Goal: Contribute content: Contribute content

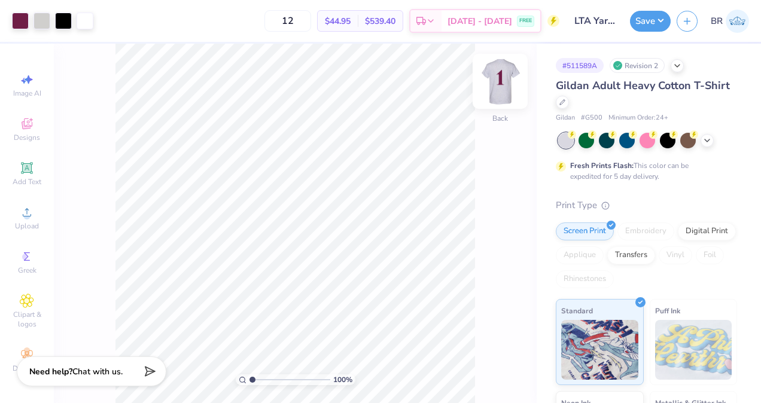
click at [502, 74] on img at bounding box center [500, 81] width 48 height 48
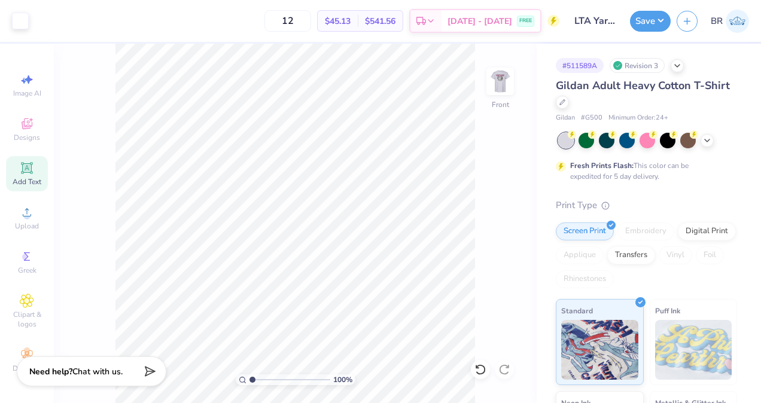
click at [736, 17] on img at bounding box center [737, 21] width 23 height 23
click at [494, 75] on img at bounding box center [500, 81] width 48 height 48
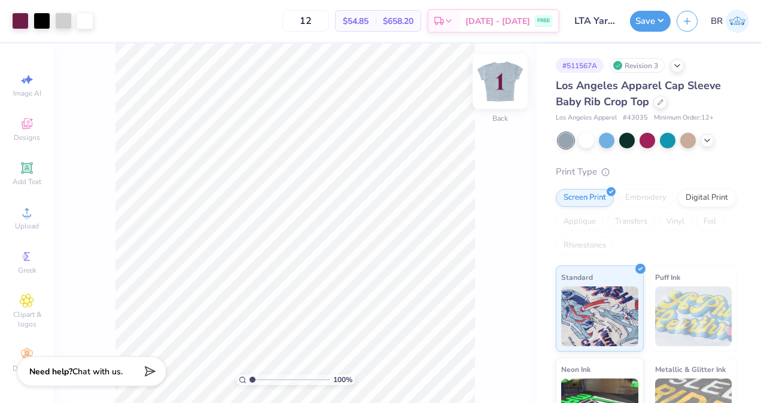
click at [504, 89] on img at bounding box center [500, 81] width 48 height 48
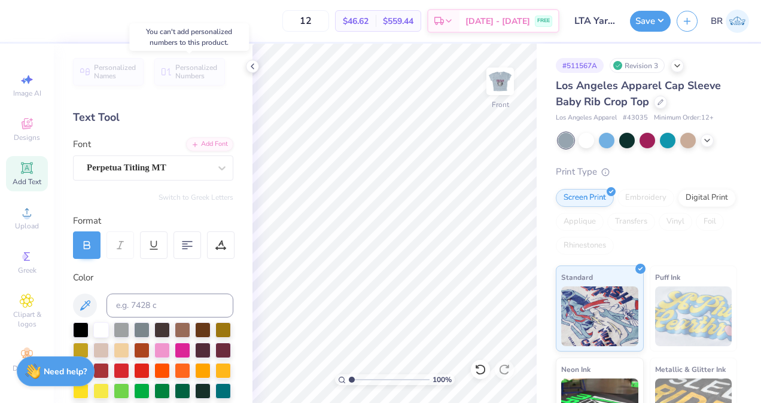
click at [205, 80] on div "Personalized Numbers" at bounding box center [189, 72] width 71 height 28
click at [255, 71] on icon at bounding box center [253, 67] width 10 height 10
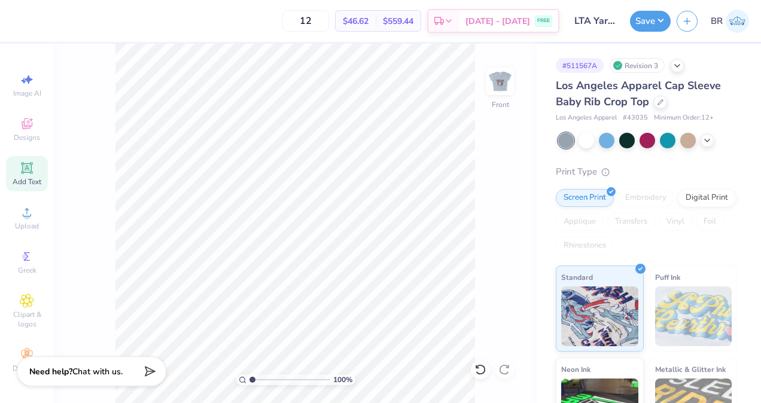
click at [29, 176] on div "Add Text" at bounding box center [27, 173] width 42 height 35
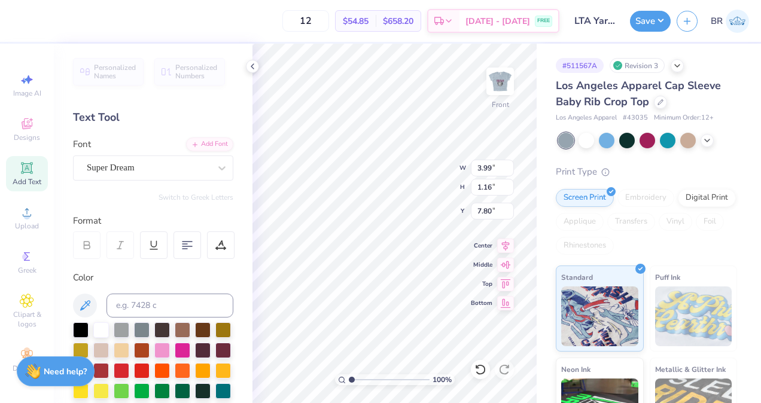
click at [163, 73] on icon at bounding box center [167, 71] width 10 height 7
click at [251, 72] on div at bounding box center [252, 66] width 13 height 13
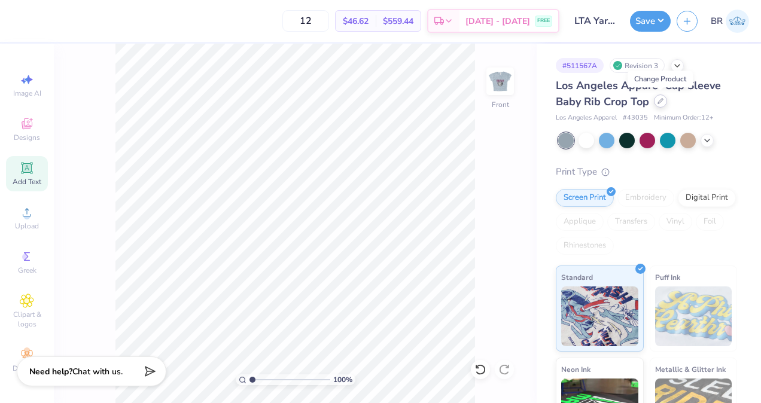
click at [663, 103] on icon at bounding box center [660, 101] width 6 height 6
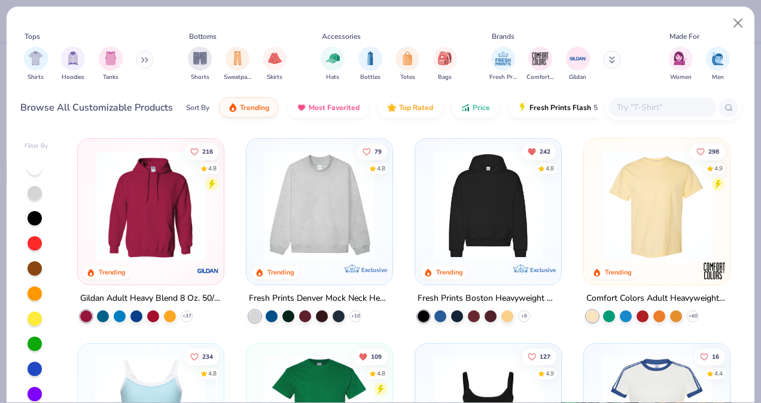
click at [649, 109] on input "text" at bounding box center [662, 108] width 92 height 14
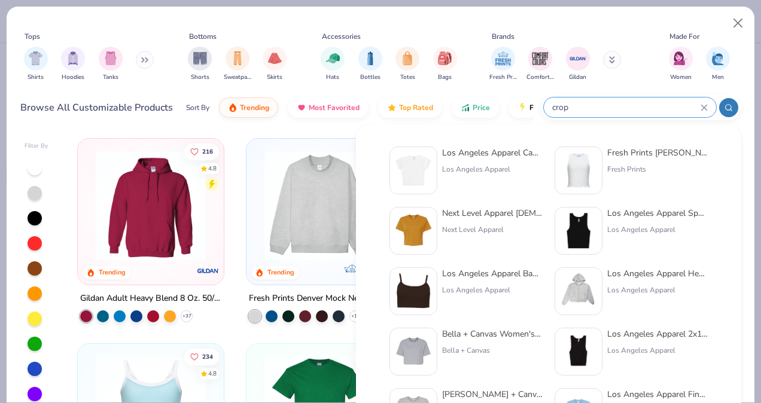
type input "crop"
click at [509, 214] on div "Next Level Apparel Ladies' Ideal Crop T-Shirt" at bounding box center [492, 213] width 101 height 13
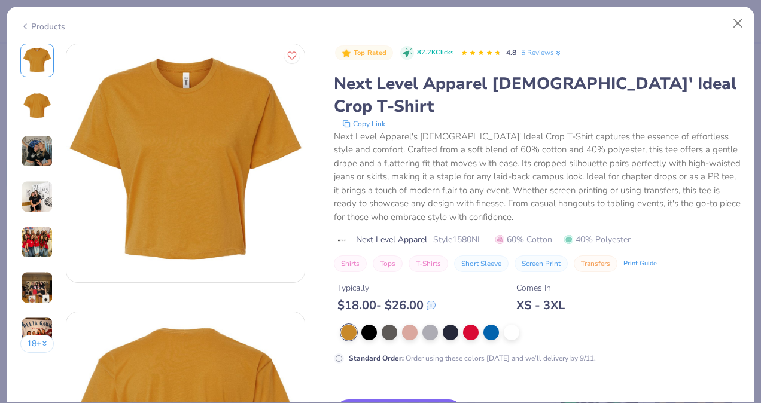
scroll to position [65, 0]
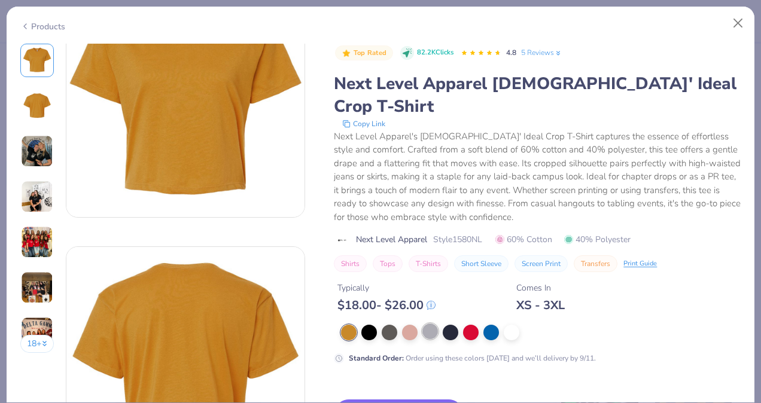
click at [436, 324] on div at bounding box center [430, 332] width 16 height 16
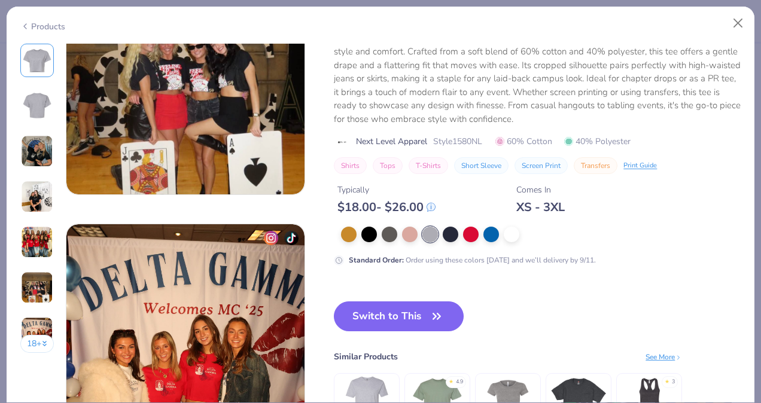
scroll to position [1496, 0]
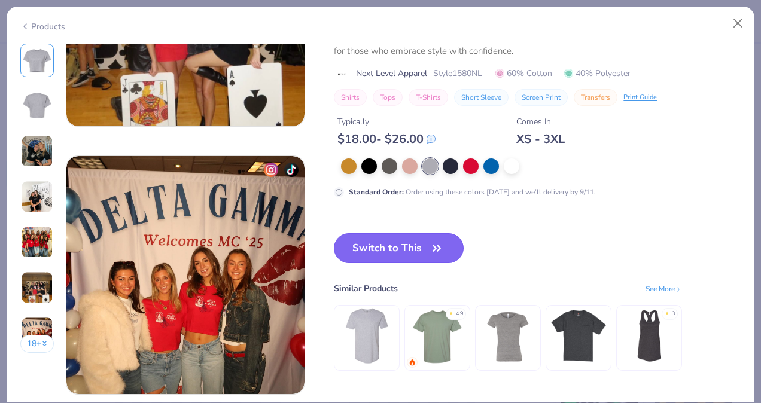
click at [421, 233] on button "Switch to This" at bounding box center [399, 248] width 130 height 30
click at [420, 251] on button "Switch to This" at bounding box center [399, 248] width 130 height 30
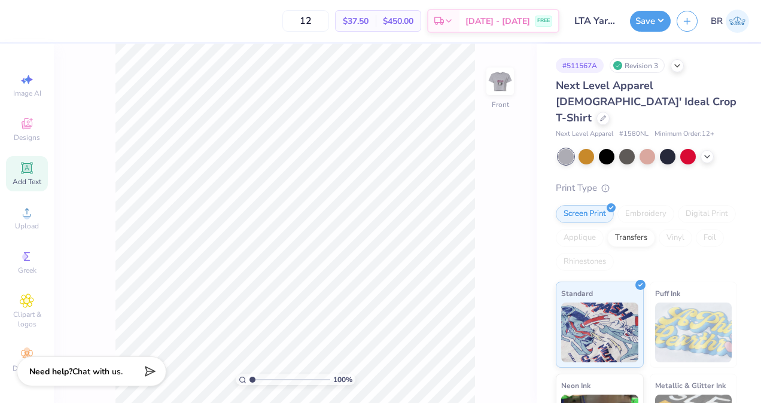
click at [31, 163] on div "Add Text" at bounding box center [27, 173] width 42 height 35
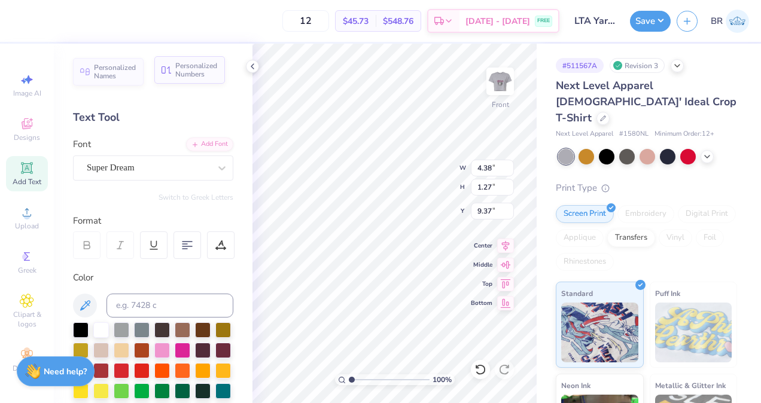
click at [200, 71] on span "Personalized Numbers" at bounding box center [196, 70] width 42 height 17
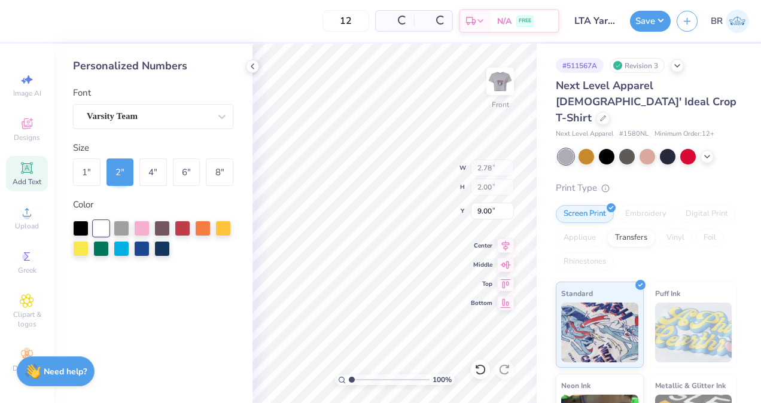
type input "2.78"
type input "2.00"
type input "6.49"
type input "4.38"
type input "1.27"
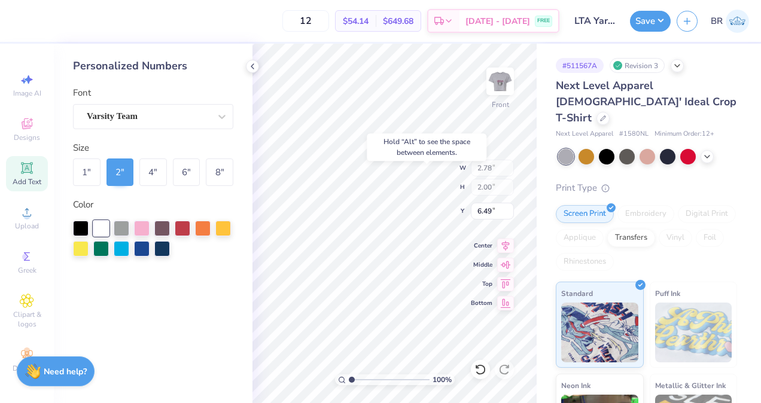
type input "9.37"
type input "7.03"
click at [223, 180] on div "8 "" at bounding box center [220, 173] width 28 height 28
type input "11.14"
type input "8.00"
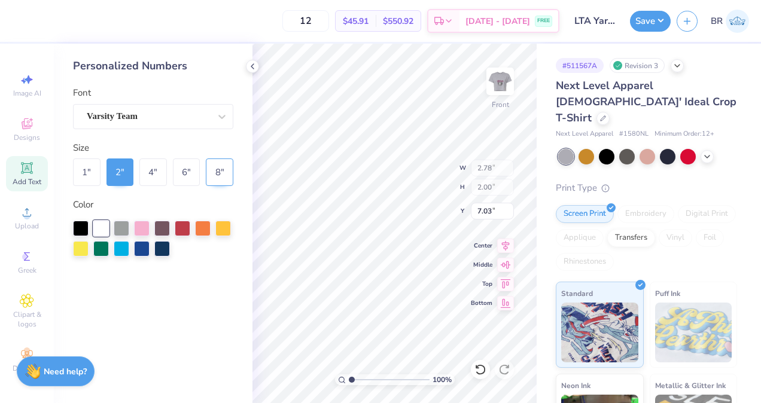
type input "4.03"
click at [185, 174] on div "6 "" at bounding box center [187, 173] width 28 height 28
type input "8.35"
type input "6.00"
type input "5.03"
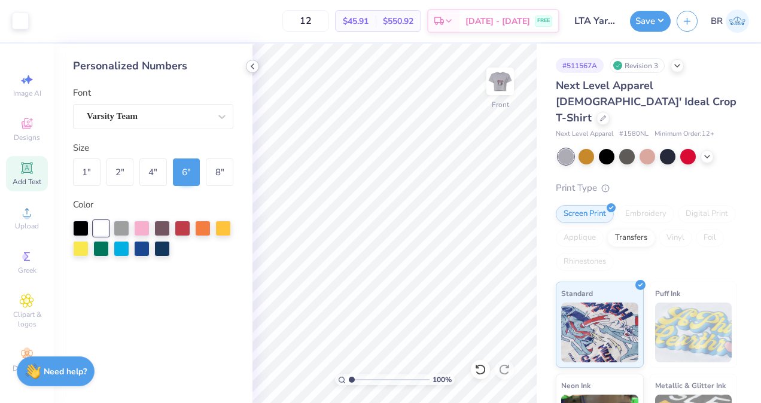
click at [250, 67] on icon at bounding box center [253, 67] width 10 height 10
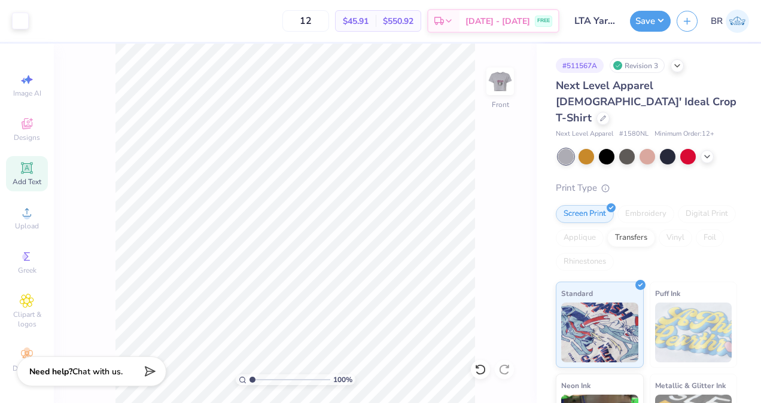
click at [39, 190] on div "Add Text" at bounding box center [27, 173] width 42 height 35
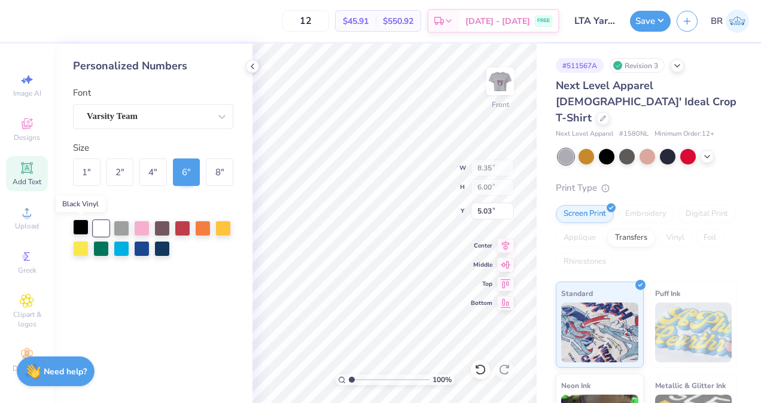
click at [84, 229] on div at bounding box center [81, 228] width 16 height 16
click at [248, 68] on icon at bounding box center [253, 67] width 10 height 10
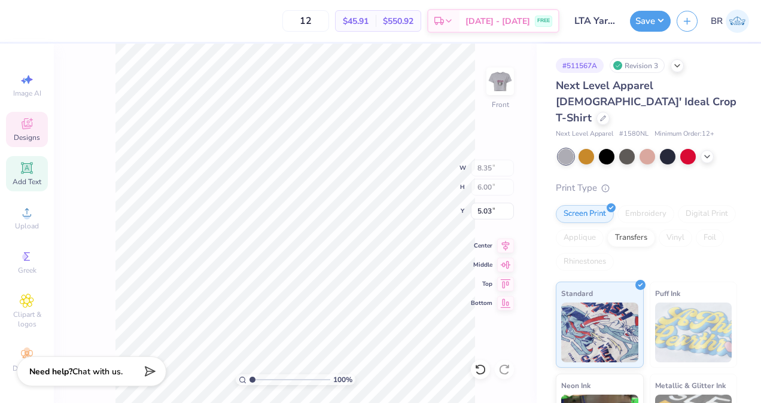
click at [39, 135] on div "Designs" at bounding box center [27, 129] width 42 height 35
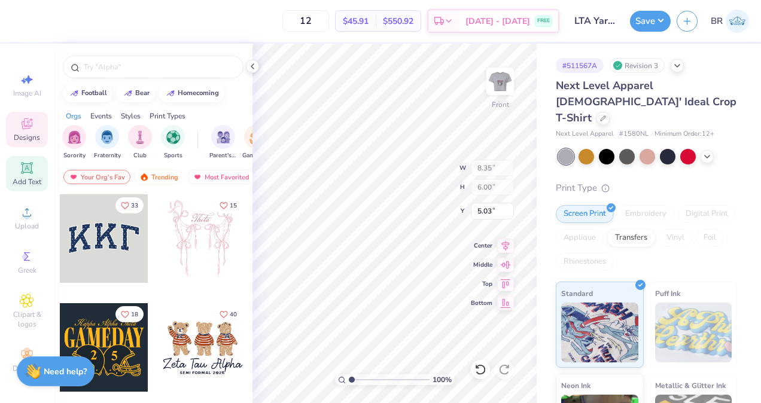
click at [35, 188] on div "Add Text" at bounding box center [27, 173] width 42 height 35
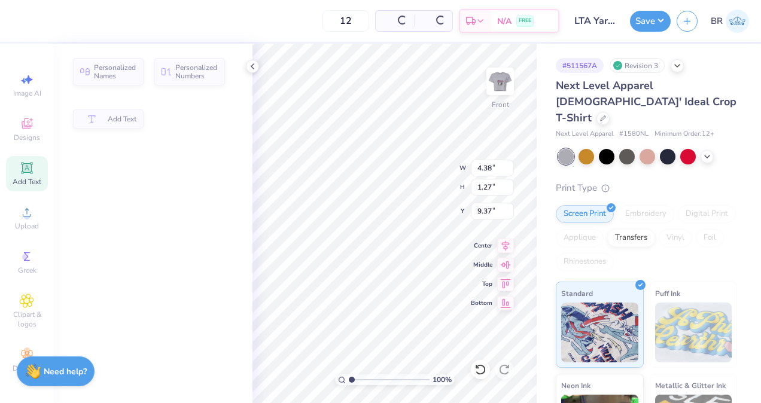
type input "4.38"
type input "1.27"
type input "9.37"
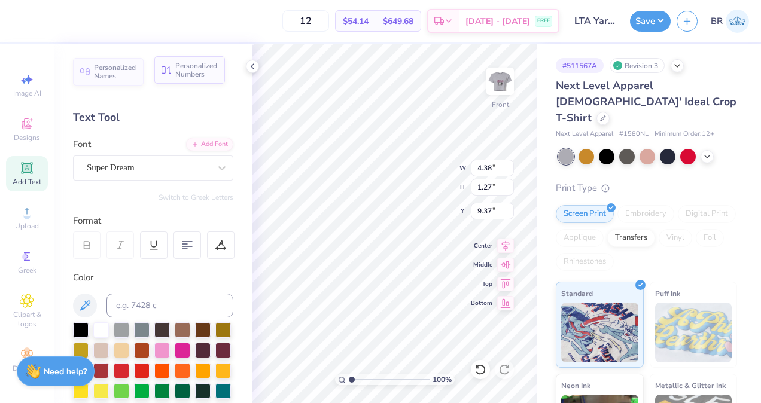
click at [182, 71] on span "Personalized Numbers" at bounding box center [196, 70] width 42 height 17
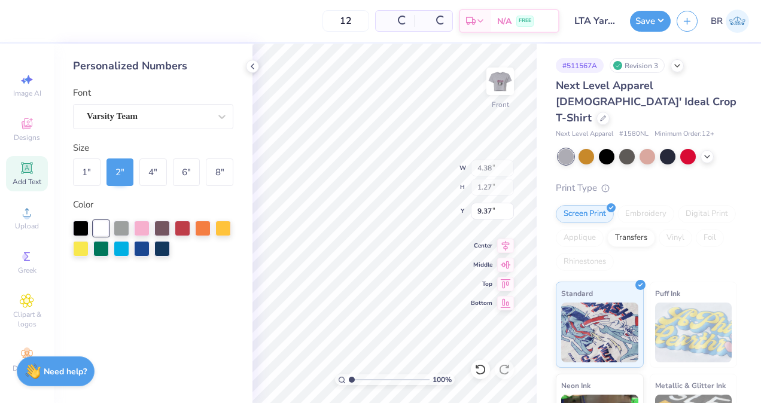
type input "2.78"
type input "2.00"
type input "9.00"
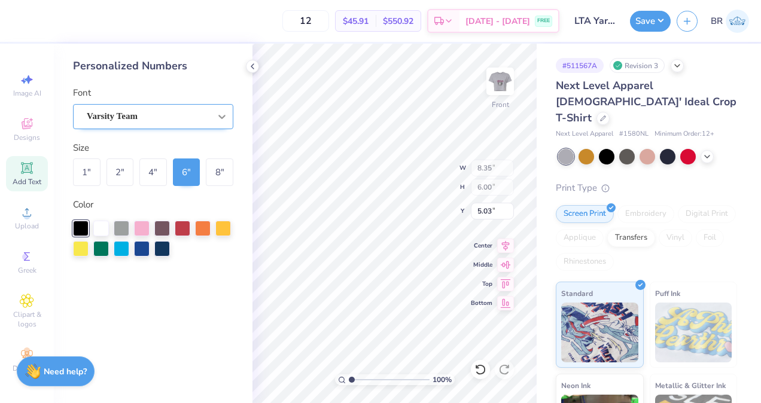
click at [212, 123] on div at bounding box center [222, 117] width 22 height 22
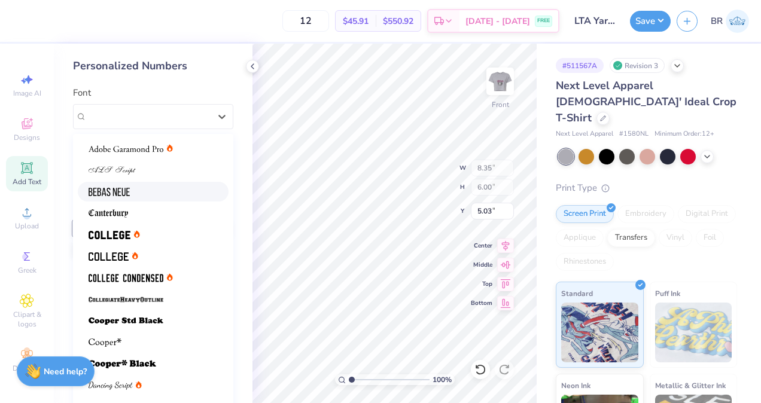
click at [179, 184] on div at bounding box center [153, 192] width 151 height 20
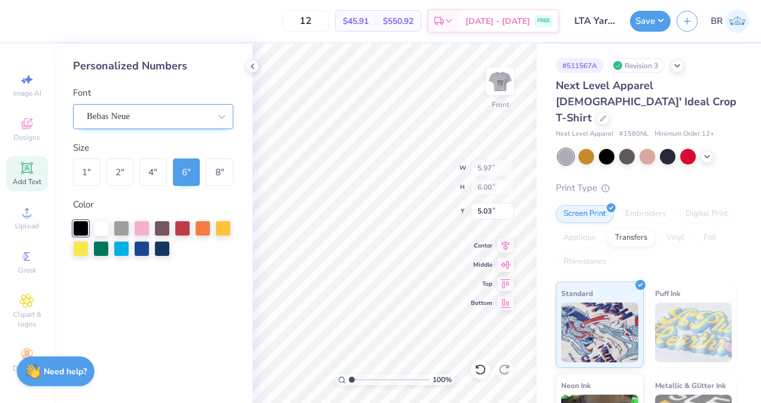
click at [165, 117] on div "Bebas Neue" at bounding box center [149, 116] width 126 height 19
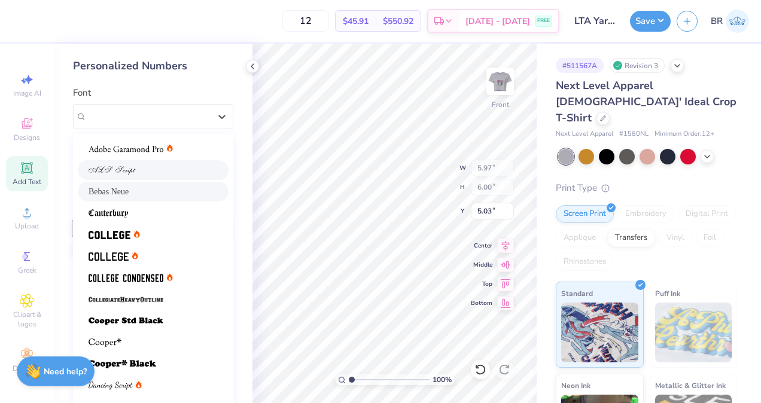
click at [162, 164] on div at bounding box center [153, 170] width 129 height 13
click at [158, 116] on div "ALS Script" at bounding box center [149, 116] width 126 height 19
click at [154, 145] on img at bounding box center [126, 149] width 75 height 8
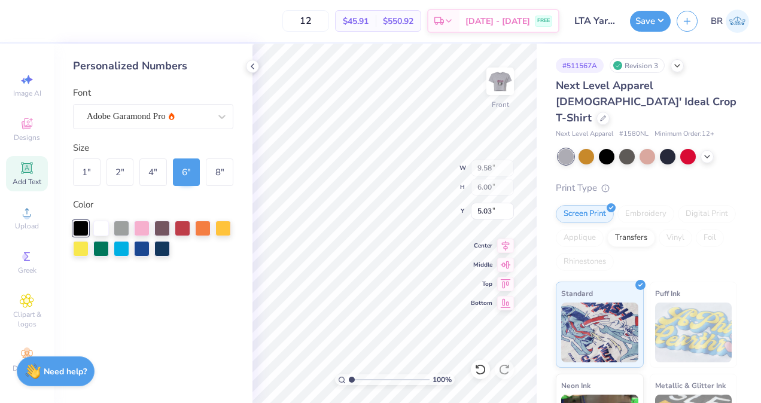
type input "8.39"
click at [637, 28] on button "Save" at bounding box center [650, 19] width 41 height 21
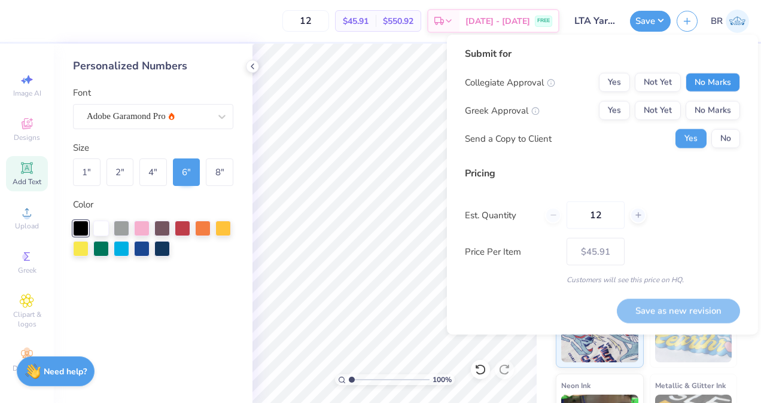
click at [695, 80] on button "No Marks" at bounding box center [713, 82] width 54 height 19
click at [669, 101] on button "Not Yet" at bounding box center [658, 110] width 46 height 19
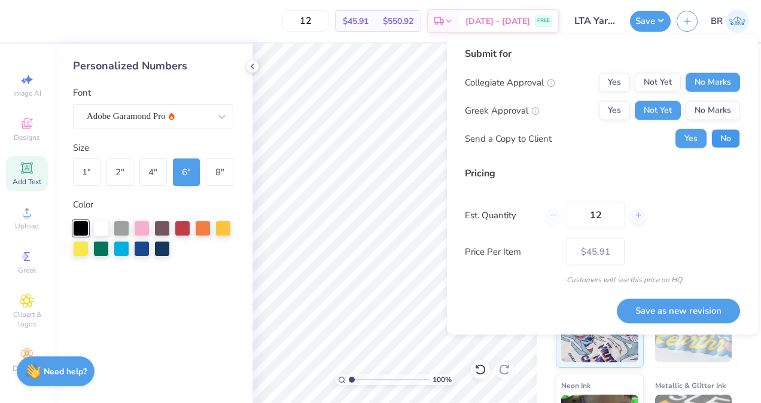
click at [713, 135] on button "No" at bounding box center [725, 138] width 29 height 19
click at [683, 310] on button "Save as new revision" at bounding box center [678, 311] width 123 height 25
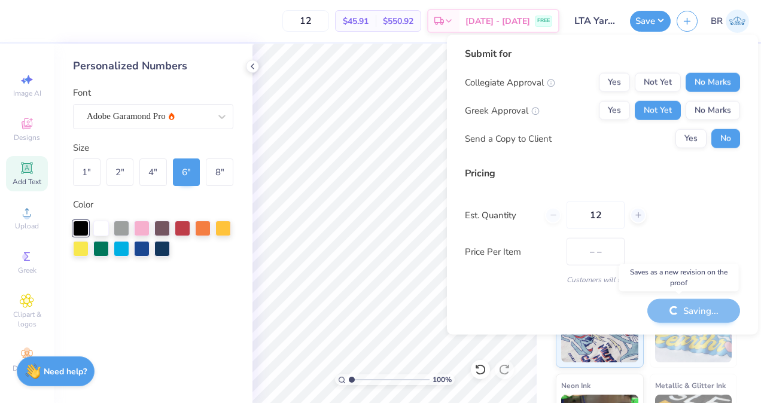
type input "$45.91"
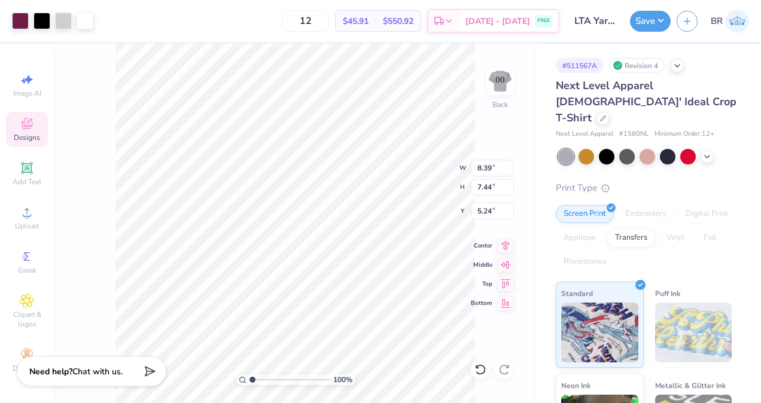
type input "8.39"
type input "7.44"
type input "3.00"
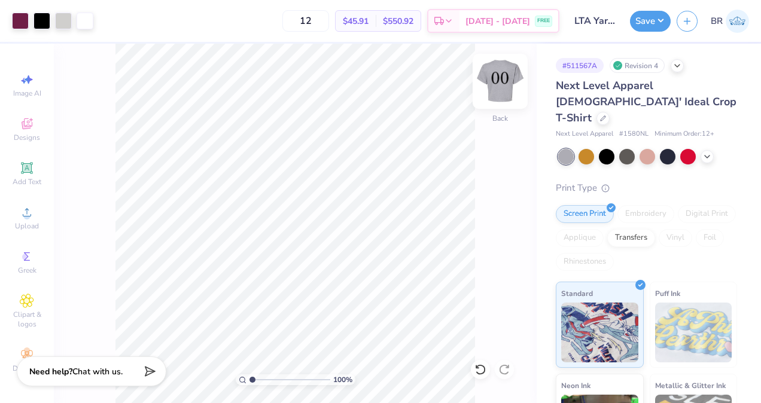
click at [489, 82] on img at bounding box center [500, 81] width 48 height 48
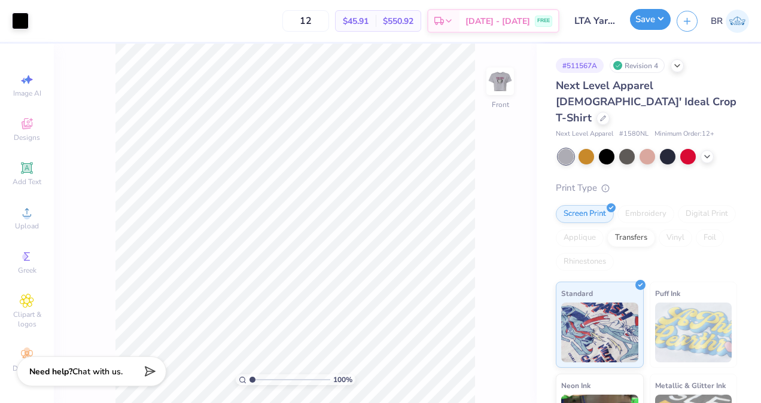
click at [640, 16] on button "Save" at bounding box center [650, 19] width 41 height 21
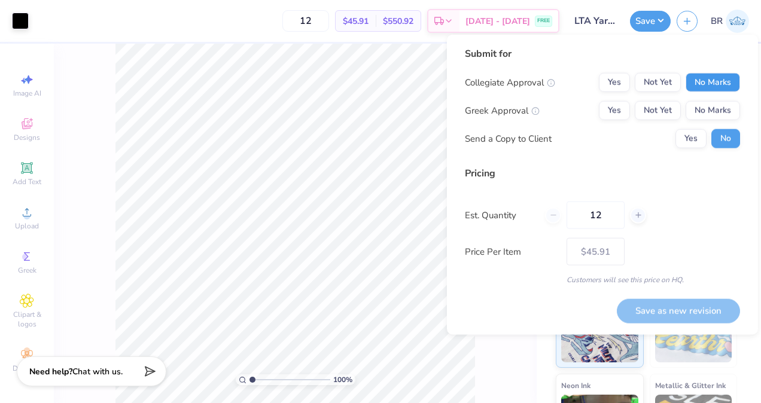
click at [697, 80] on button "No Marks" at bounding box center [713, 82] width 54 height 19
click at [669, 109] on button "Not Yet" at bounding box center [658, 110] width 46 height 19
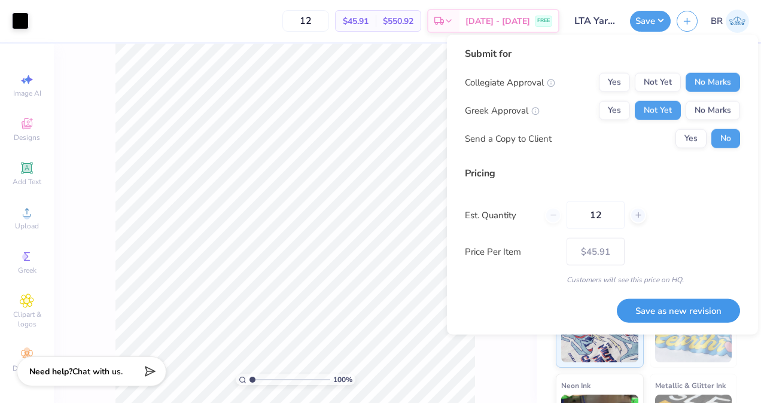
click at [668, 308] on button "Save as new revision" at bounding box center [678, 311] width 123 height 25
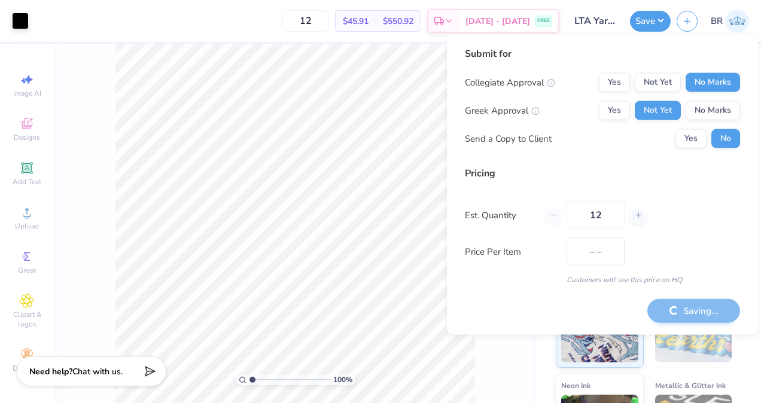
type input "$45.91"
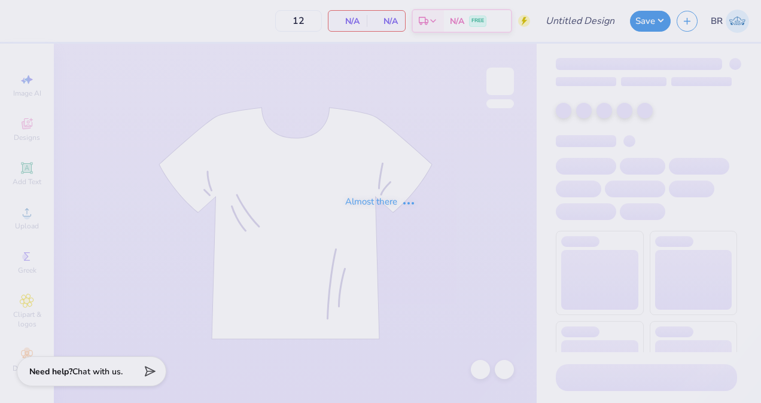
type input "LTA Yard Show heart Disco Ash Grey Shirt"
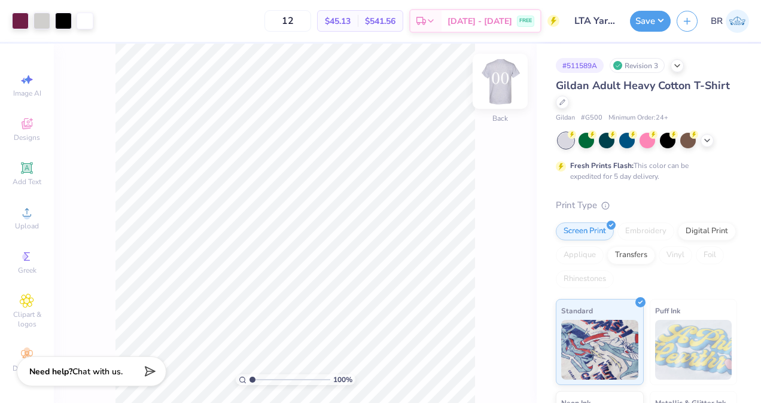
click at [501, 80] on img at bounding box center [500, 81] width 48 height 48
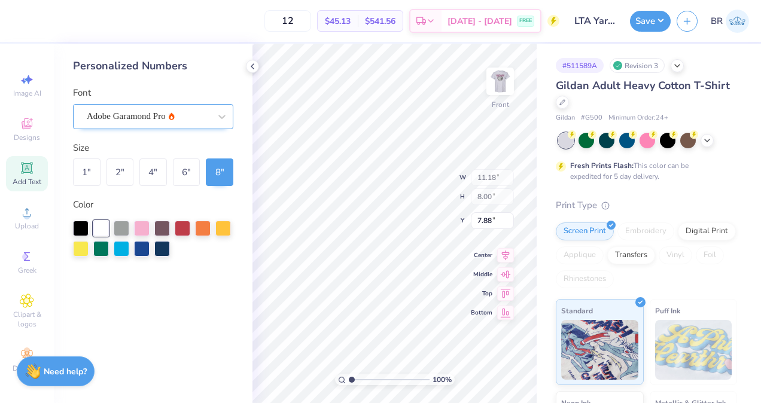
click at [186, 125] on div "Adobe Garamond Pro" at bounding box center [149, 116] width 126 height 19
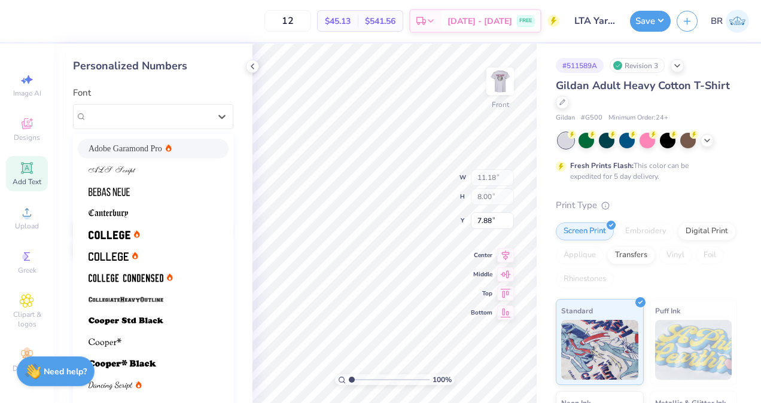
click at [178, 148] on div "Adobe Garamond Pro" at bounding box center [153, 148] width 129 height 13
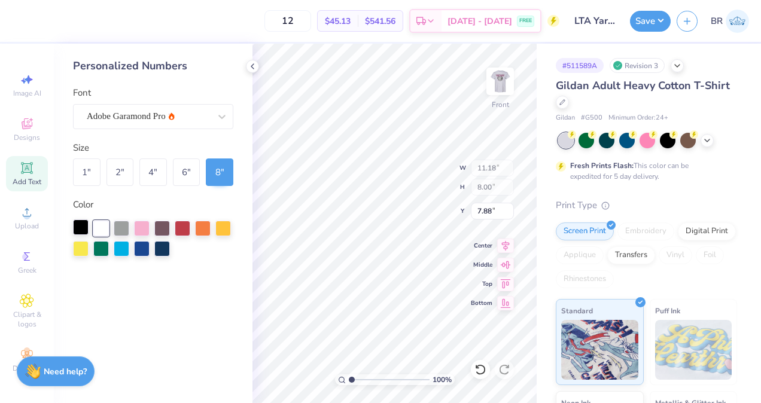
click at [84, 222] on div at bounding box center [81, 228] width 16 height 16
click at [188, 168] on div "6 "" at bounding box center [187, 173] width 28 height 28
type input "8.39"
type input "6.00"
type input "8.88"
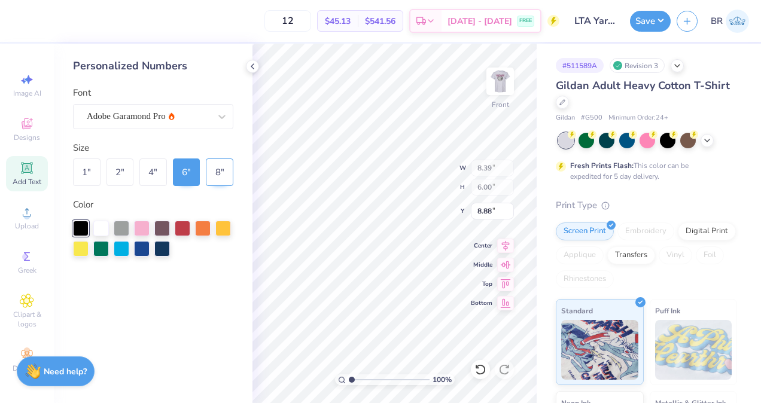
click at [210, 169] on div "8 "" at bounding box center [220, 173] width 28 height 28
type input "11.18"
type input "8.00"
type input "7.88"
click at [255, 65] on icon at bounding box center [253, 67] width 10 height 10
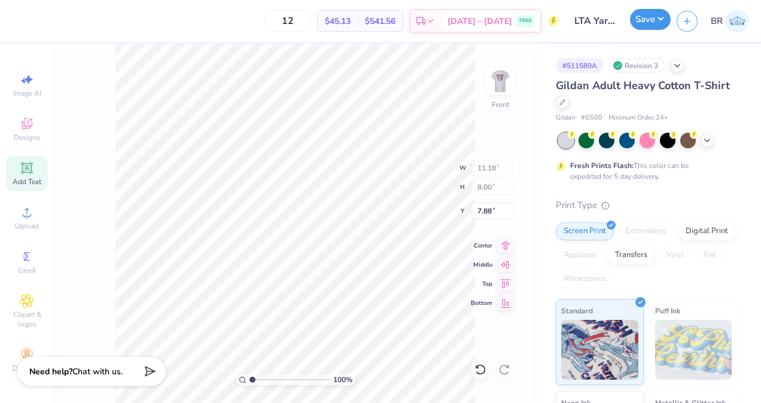
click at [642, 26] on button "Save" at bounding box center [650, 19] width 41 height 21
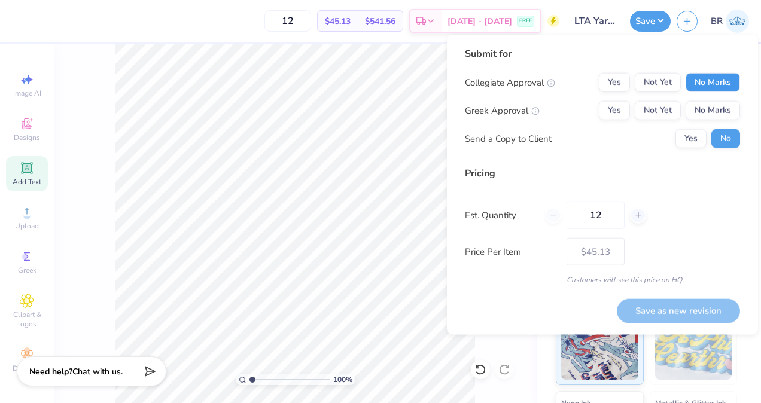
click at [699, 78] on button "No Marks" at bounding box center [713, 82] width 54 height 19
click at [674, 106] on button "Not Yet" at bounding box center [658, 110] width 46 height 19
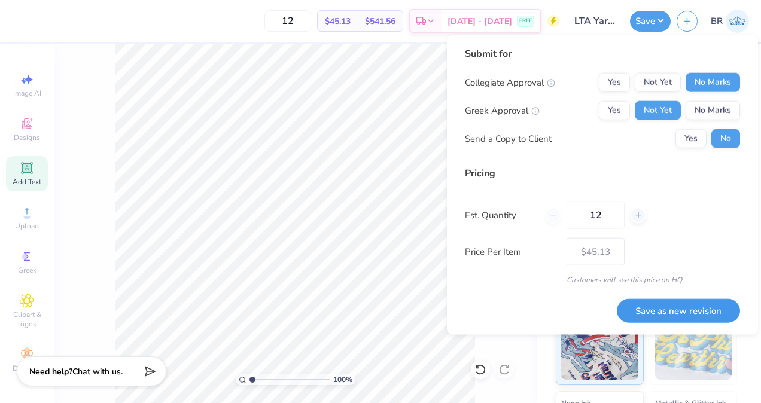
click at [643, 308] on button "Save as new revision" at bounding box center [678, 311] width 123 height 25
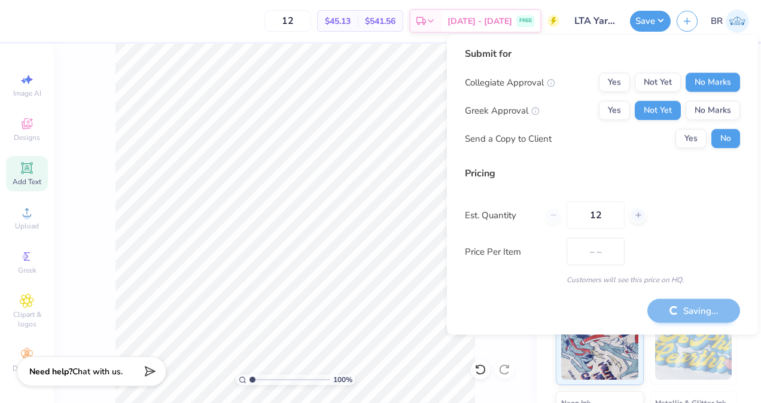
type input "$45.13"
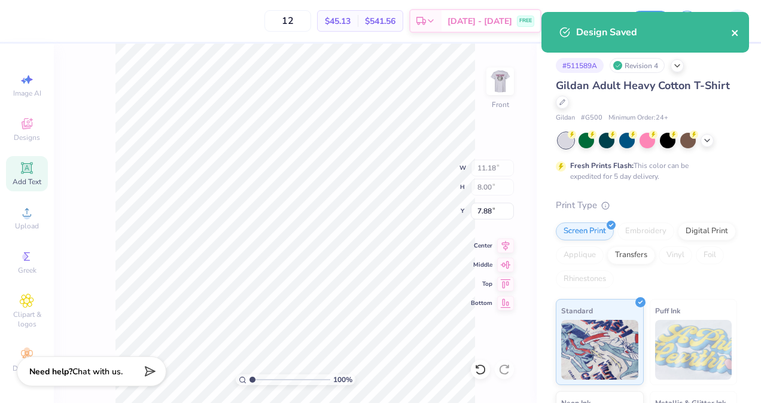
click at [732, 37] on icon "close" at bounding box center [735, 33] width 8 height 10
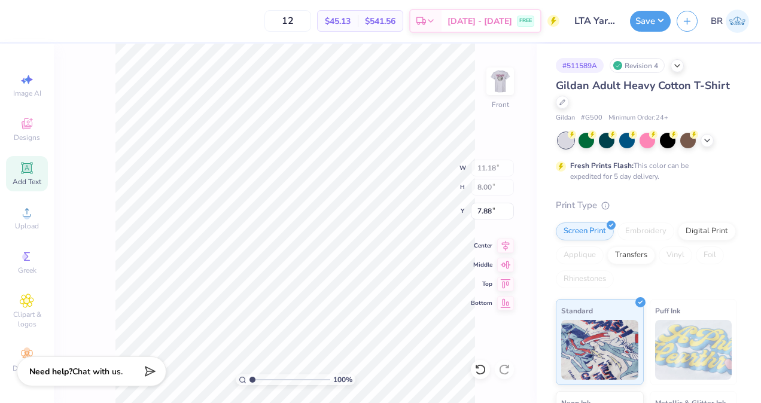
click at [739, 23] on img at bounding box center [737, 21] width 23 height 23
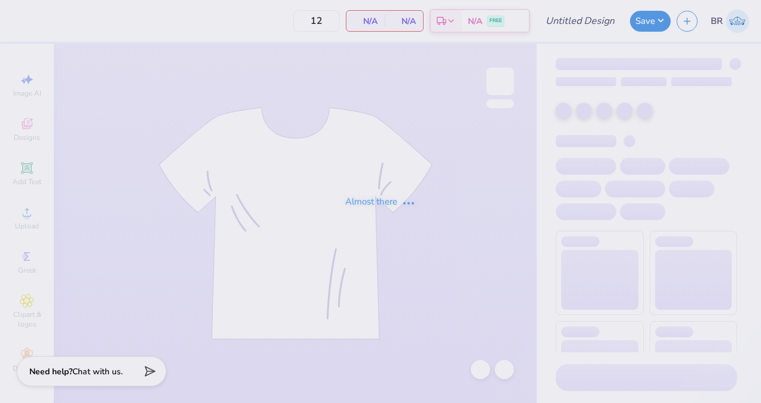
type input "LTA Yard Show Heart Disco [PERSON_NAME] Crop Top"
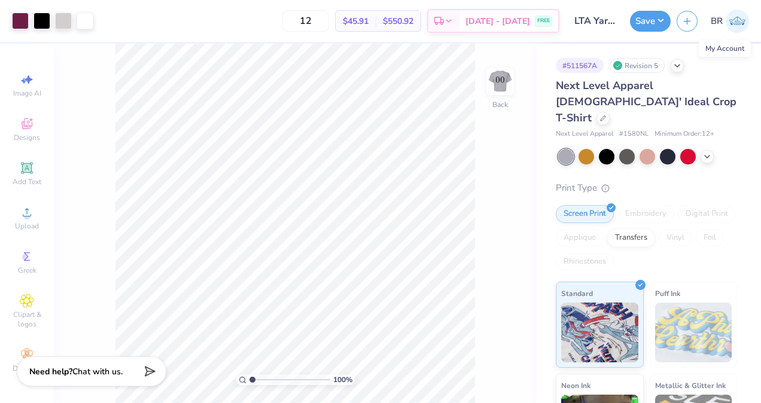
click at [727, 22] on img at bounding box center [737, 21] width 23 height 23
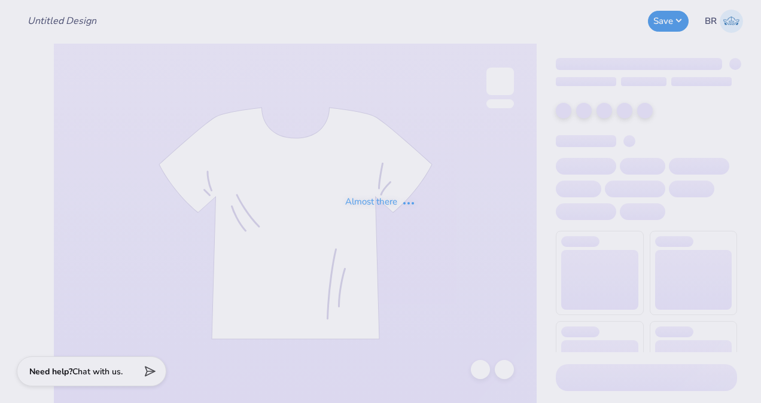
type input "LTA Yard Show heart Disco Ash Grey Shirt"
